Goal: Task Accomplishment & Management: Manage account settings

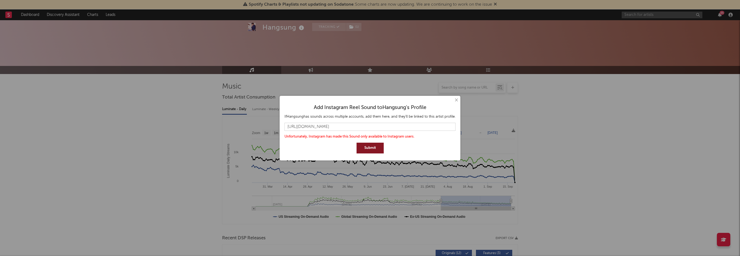
select select "6m"
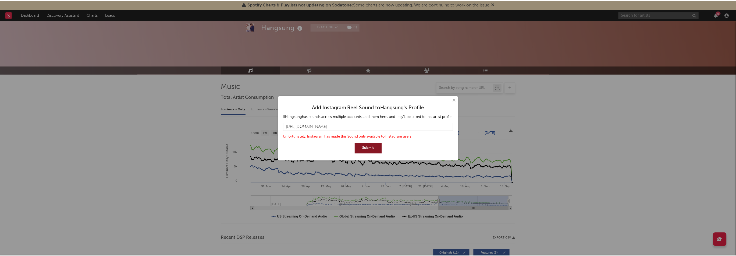
scroll to position [430, 0]
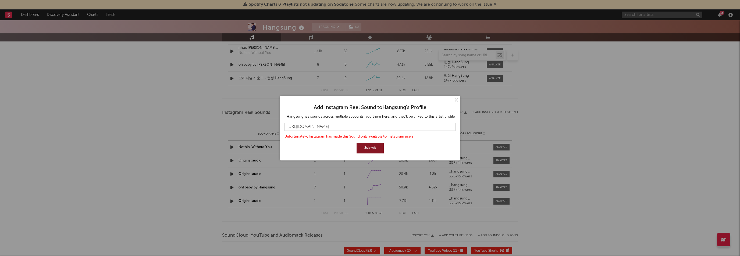
click at [367, 146] on button "Submit" at bounding box center [370, 147] width 27 height 11
drag, startPoint x: 410, startPoint y: 126, endPoint x: 232, endPoint y: 119, distance: 178.1
click at [232, 119] on div "× Add Instagram Reel Sound to Hangsung 's Profile If Hangsung has sounds across…" at bounding box center [370, 128] width 740 height 256
click at [455, 101] on button "×" at bounding box center [456, 100] width 6 height 6
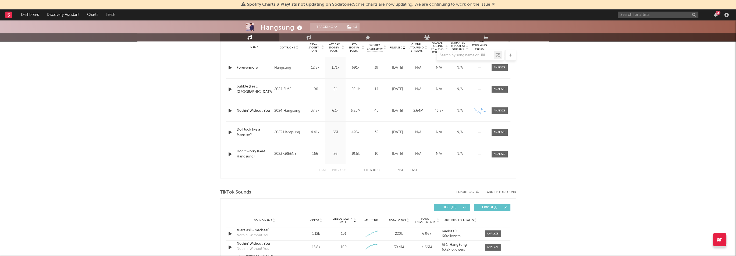
scroll to position [188, 0]
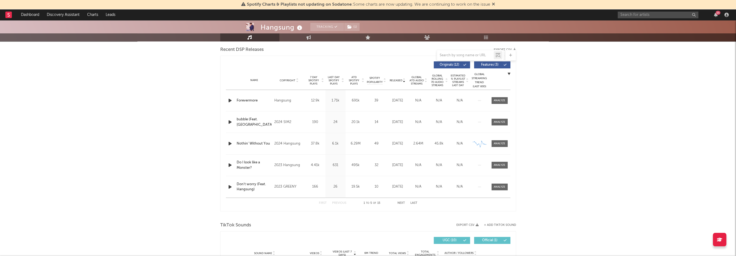
click at [398, 80] on span "Released" at bounding box center [396, 80] width 13 height 3
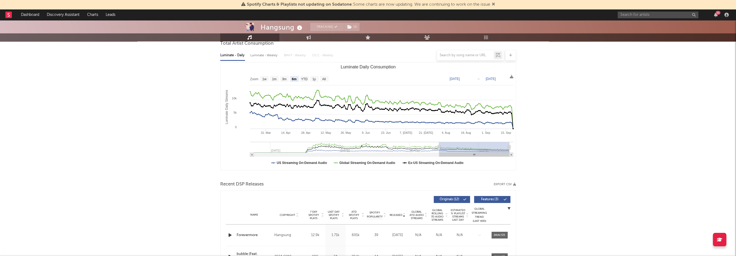
scroll to position [0, 0]
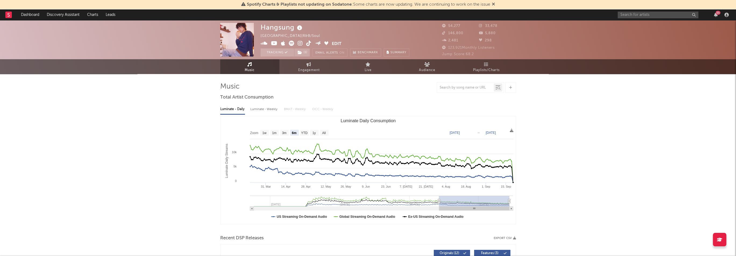
click at [274, 42] on icon at bounding box center [274, 43] width 6 height 5
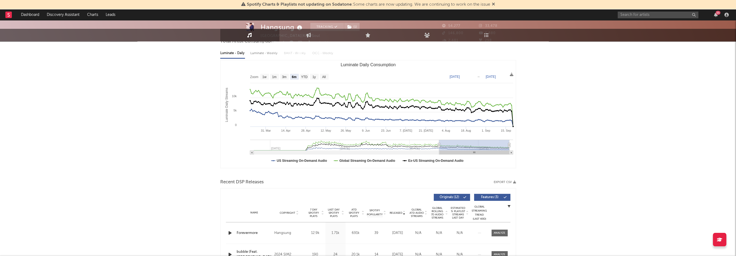
scroll to position [188, 0]
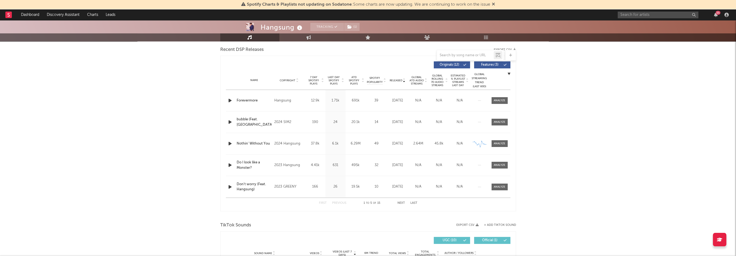
click at [527, 74] on div "Hangsung Tracking ( 1 ) South Korea | R&B/Soul Edit Tracking ( 1 ) Email Alerts…" at bounding box center [368, 238] width 736 height 812
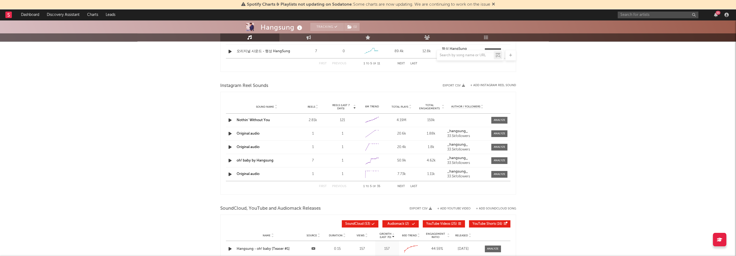
scroll to position [576, 0]
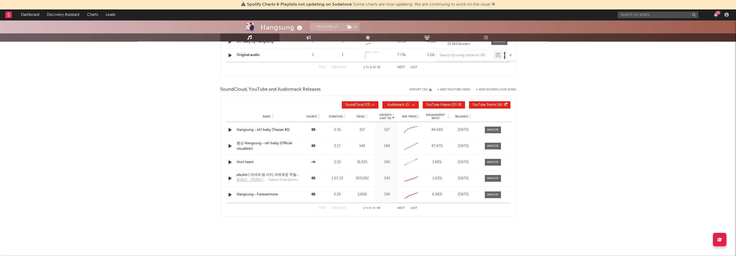
click at [461, 88] on button "+ Add YouTube Video" at bounding box center [453, 89] width 33 height 3
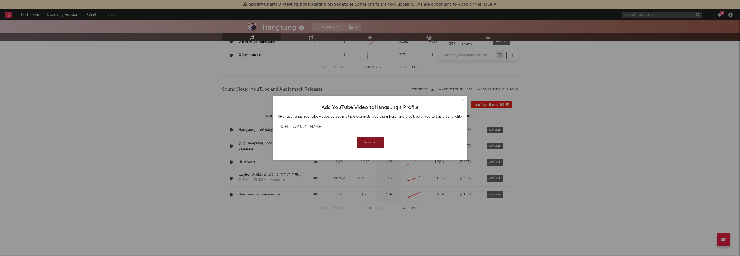
type input "https://www.youtube.com/watch?v=QTsA3pFA7Eg"
click at [373, 141] on button "Submit" at bounding box center [370, 142] width 27 height 11
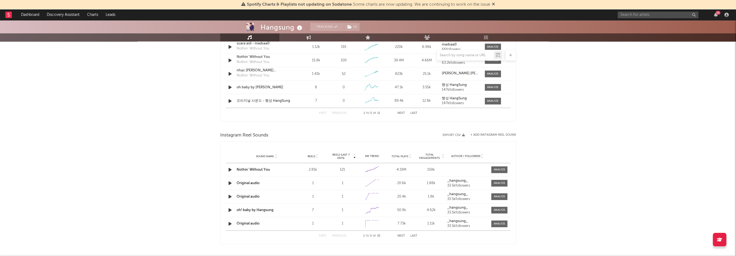
scroll to position [388, 0]
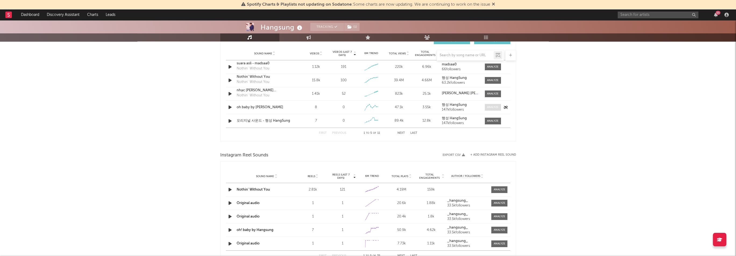
click at [495, 105] on div at bounding box center [493, 107] width 12 height 4
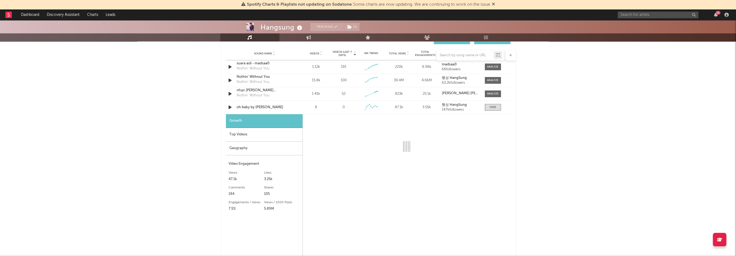
select select "1w"
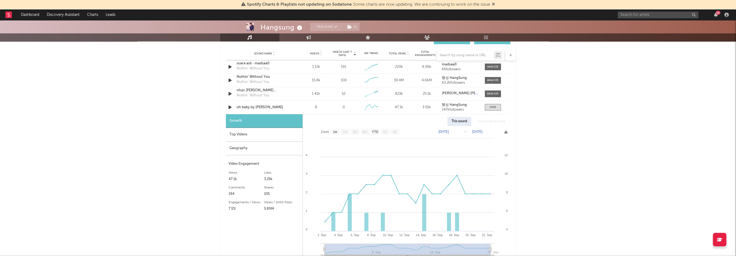
click at [278, 136] on div "Top Videos" at bounding box center [264, 135] width 77 height 14
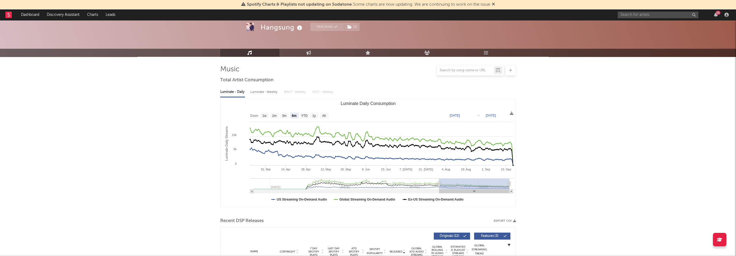
scroll to position [0, 0]
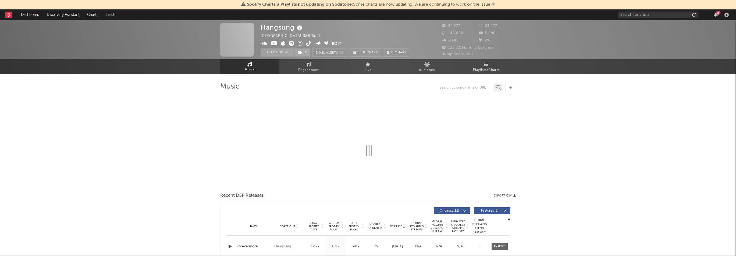
select select "6m"
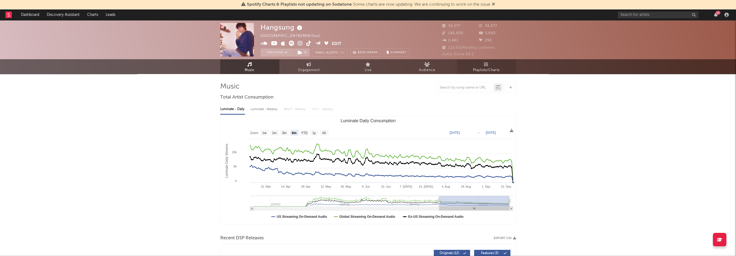
click at [482, 66] on link "Playlists/Charts" at bounding box center [486, 66] width 59 height 15
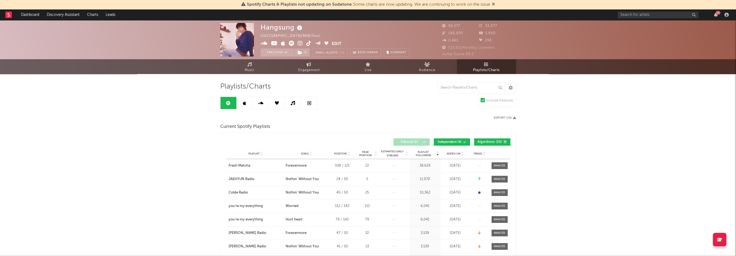
click at [447, 153] on span "Added On" at bounding box center [454, 153] width 14 height 3
click at [450, 153] on span "Added On" at bounding box center [454, 153] width 14 height 3
click at [284, 43] on icon at bounding box center [283, 43] width 4 height 5
